Goal: Contribute content: Contribute content

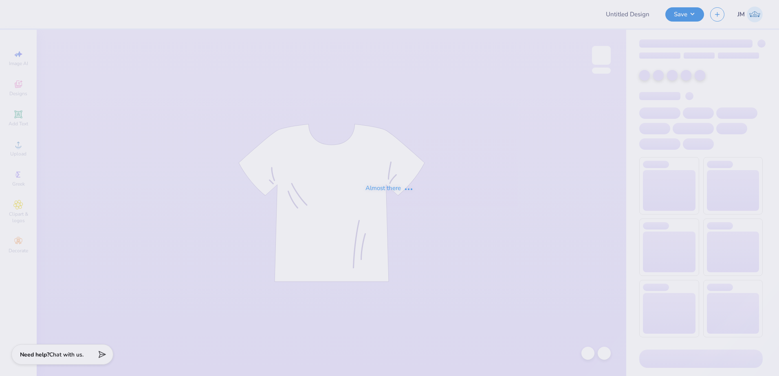
type input "CMP 2026 Swag - [GEOGRAPHIC_DATA][PERSON_NAME]"
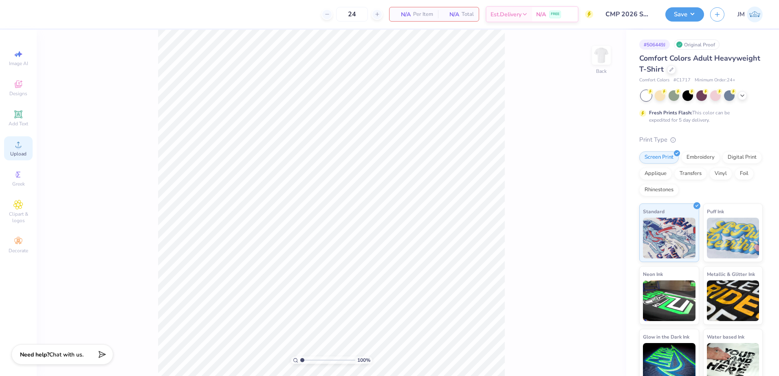
click at [29, 150] on div "Upload" at bounding box center [18, 148] width 29 height 24
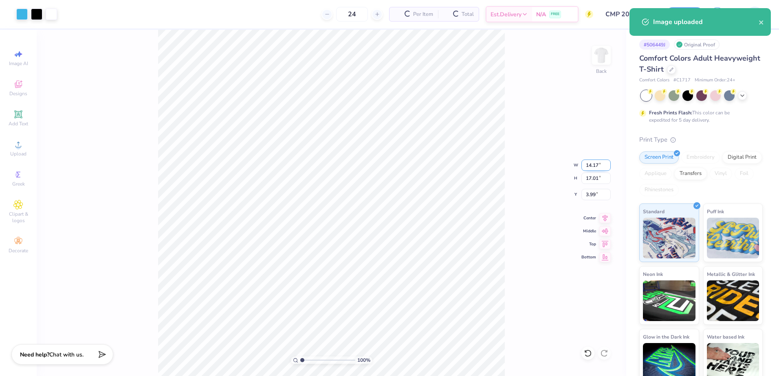
click at [595, 167] on input "14.17" at bounding box center [595, 165] width 29 height 11
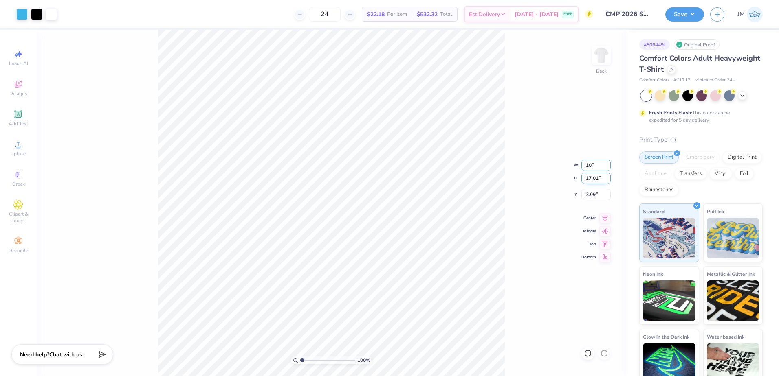
type input "10.00"
type input "12.00"
type input "6.50"
click at [595, 196] on input "6.50" at bounding box center [595, 194] width 29 height 11
click at [593, 185] on div "100 % Back W 10.00 10.00 " H 12.00 12.00 " Y 6.50 6.50 " Center Middle Top Bott…" at bounding box center [331, 203] width 589 height 347
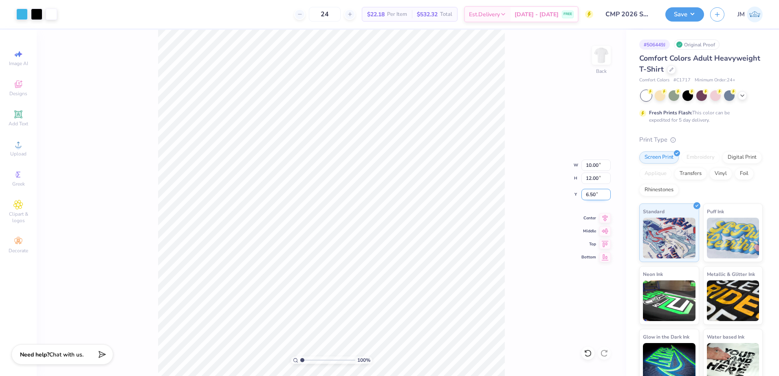
click at [589, 195] on input "6.50" at bounding box center [595, 194] width 29 height 11
type input "2.00"
click at [595, 192] on input "2.00" at bounding box center [595, 194] width 29 height 11
click at [593, 178] on input "12.00" at bounding box center [595, 178] width 29 height 11
type input "13"
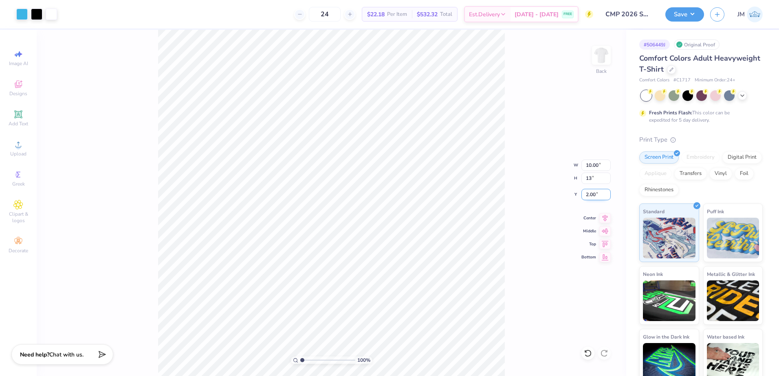
click at [594, 192] on input "2.00" at bounding box center [595, 194] width 29 height 11
type input "10.83"
type input "13.00"
click at [597, 195] on input "1.50" at bounding box center [595, 194] width 29 height 11
click at [592, 178] on input "13.00" at bounding box center [595, 178] width 29 height 11
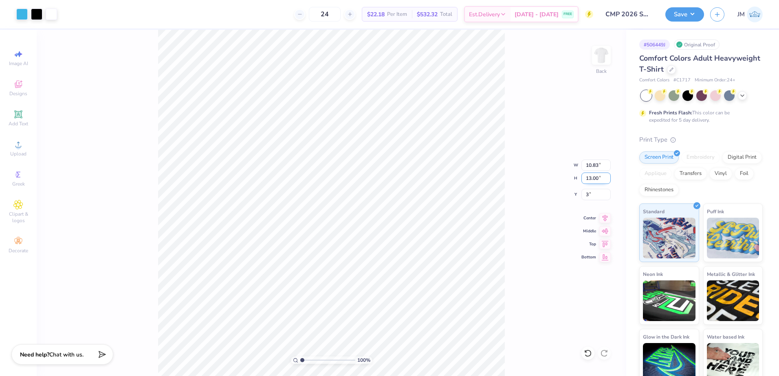
type input "3.00"
click at [604, 217] on icon at bounding box center [604, 217] width 11 height 10
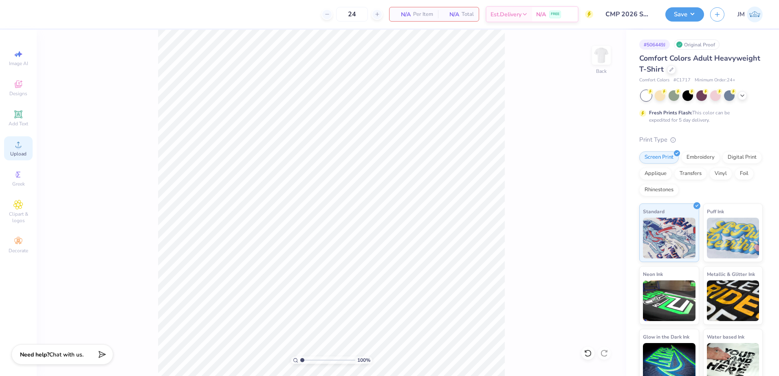
click at [22, 146] on icon at bounding box center [18, 145] width 10 height 10
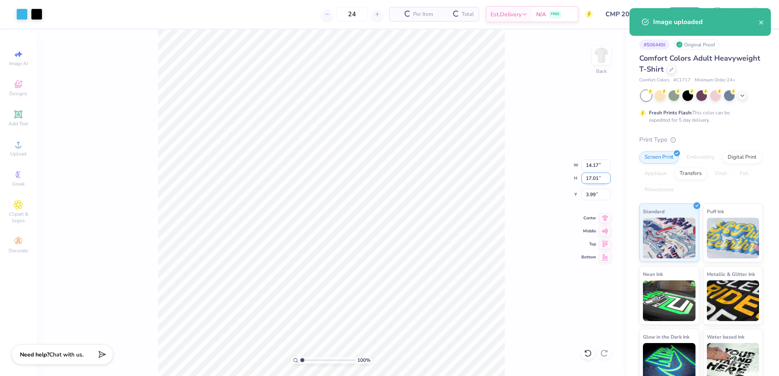
click at [591, 177] on input "17.01" at bounding box center [595, 178] width 29 height 11
type input "13"
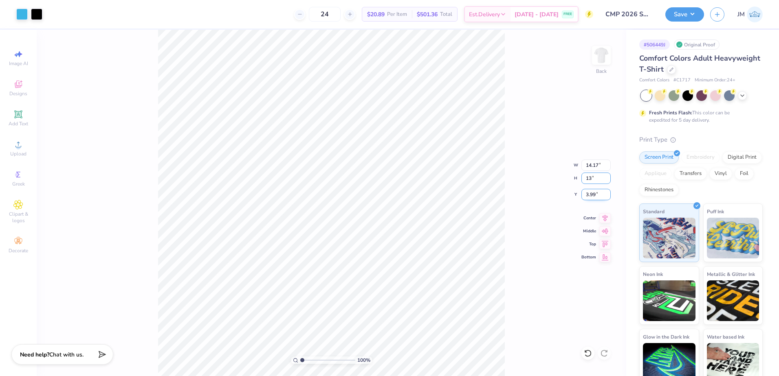
type input "10.83"
type input "13.00"
click at [588, 194] on input "6.00" at bounding box center [595, 194] width 29 height 11
click at [591, 175] on input "13.00" at bounding box center [595, 178] width 29 height 11
click at [597, 193] on input "2.00" at bounding box center [595, 194] width 29 height 11
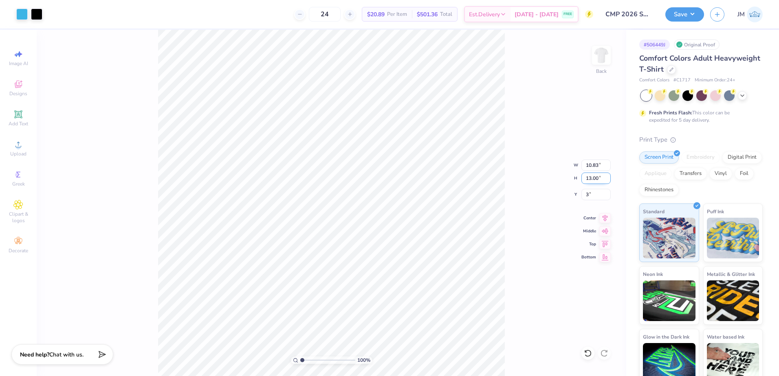
click at [595, 177] on input "13.00" at bounding box center [595, 178] width 29 height 11
type input "3.00"
click at [595, 178] on input "13.00" at bounding box center [595, 178] width 29 height 11
click at [602, 217] on icon at bounding box center [604, 217] width 11 height 10
click at [680, 13] on button "Save" at bounding box center [684, 13] width 39 height 14
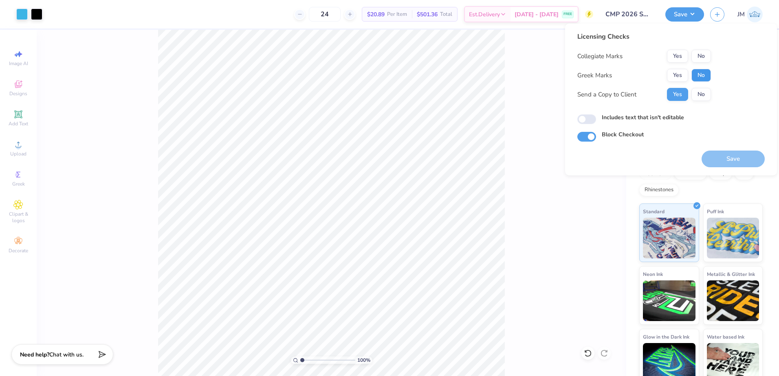
click at [698, 80] on button "No" at bounding box center [701, 75] width 20 height 13
click at [709, 54] on button "No" at bounding box center [701, 56] width 20 height 13
click at [732, 161] on button "Save" at bounding box center [732, 159] width 63 height 17
